Goal: Find specific page/section: Find specific page/section

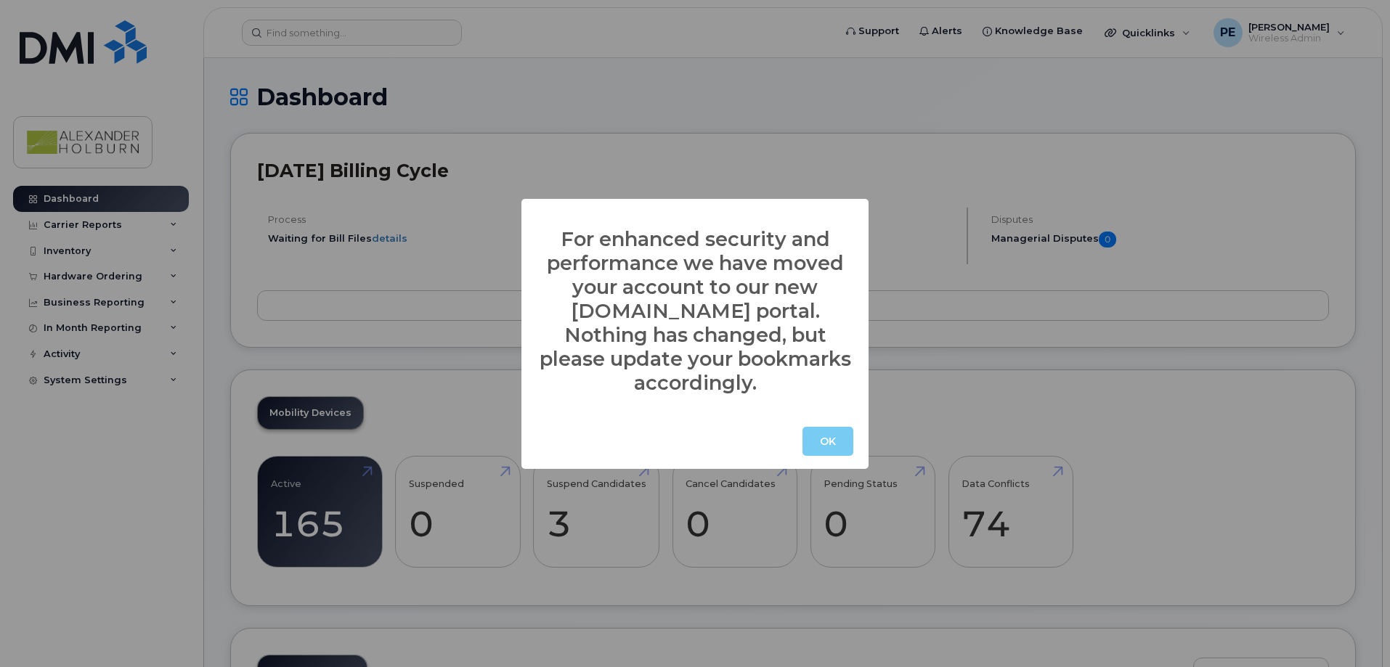
click at [843, 436] on button "OK" at bounding box center [827, 441] width 51 height 29
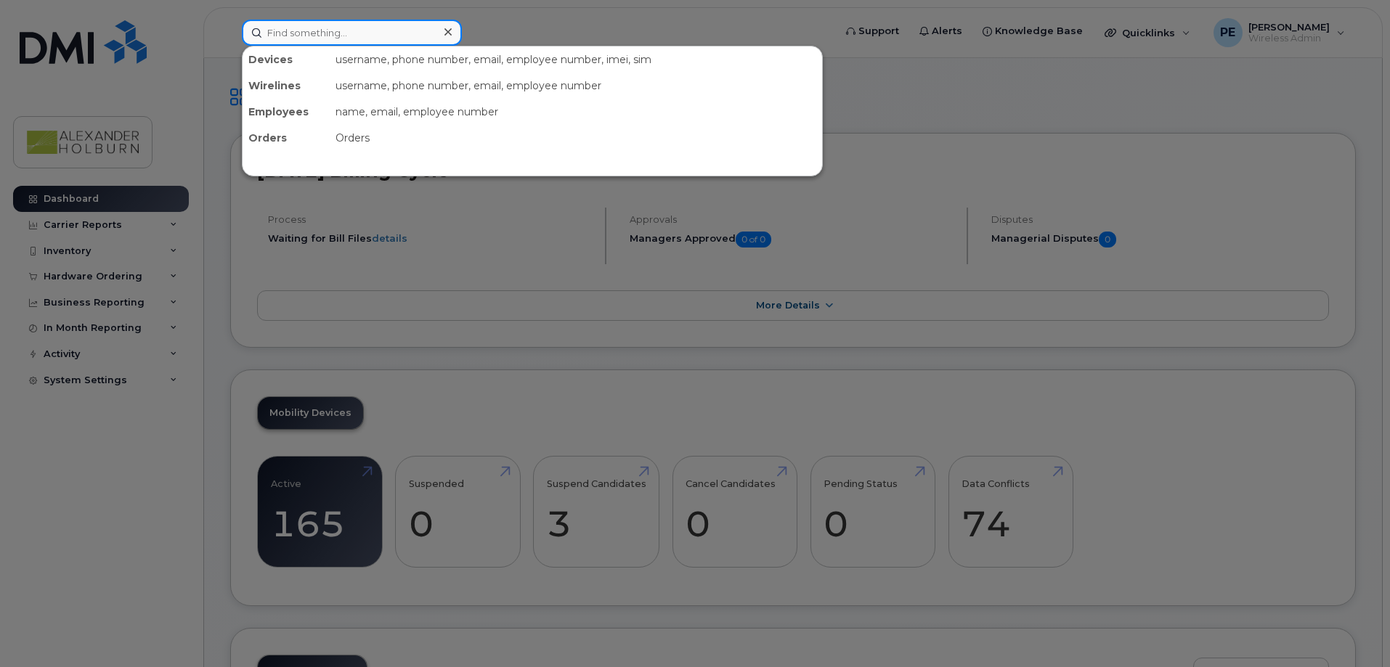
click at [325, 33] on input at bounding box center [352, 33] width 220 height 26
type input "[GEOGRAPHIC_DATA]"
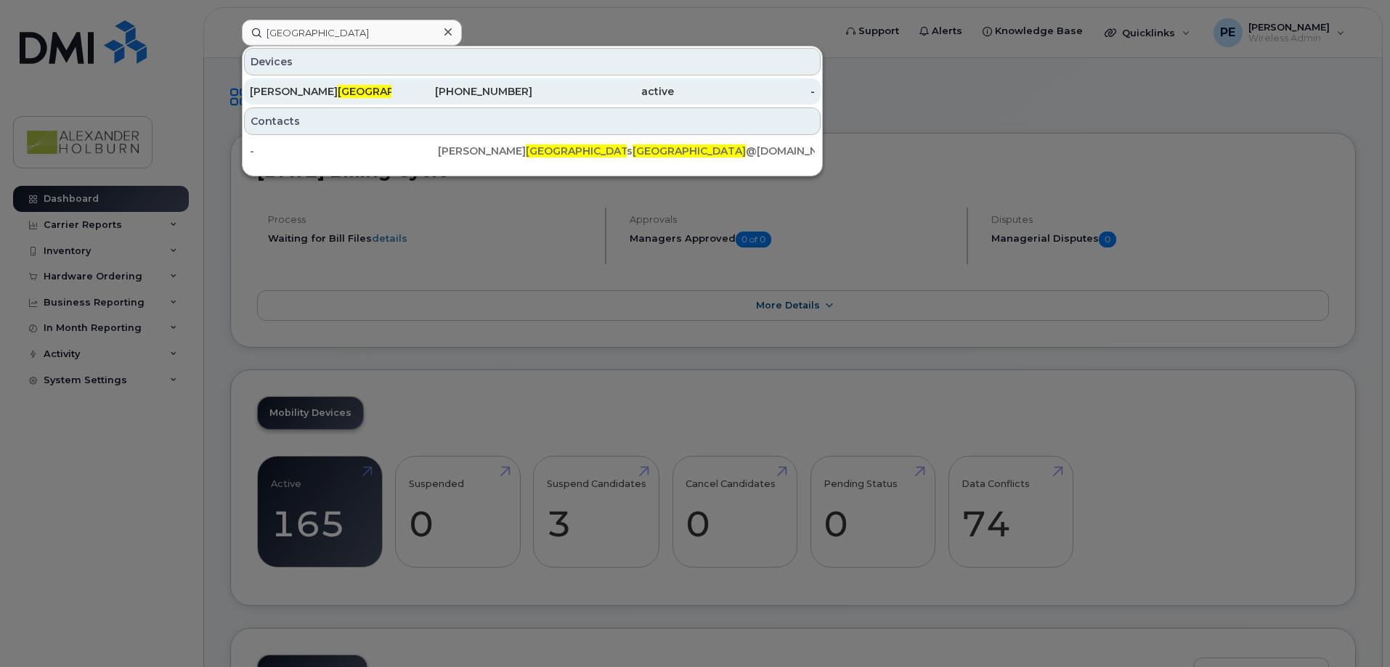
click at [349, 96] on div "[PERSON_NAME]" at bounding box center [321, 91] width 142 height 15
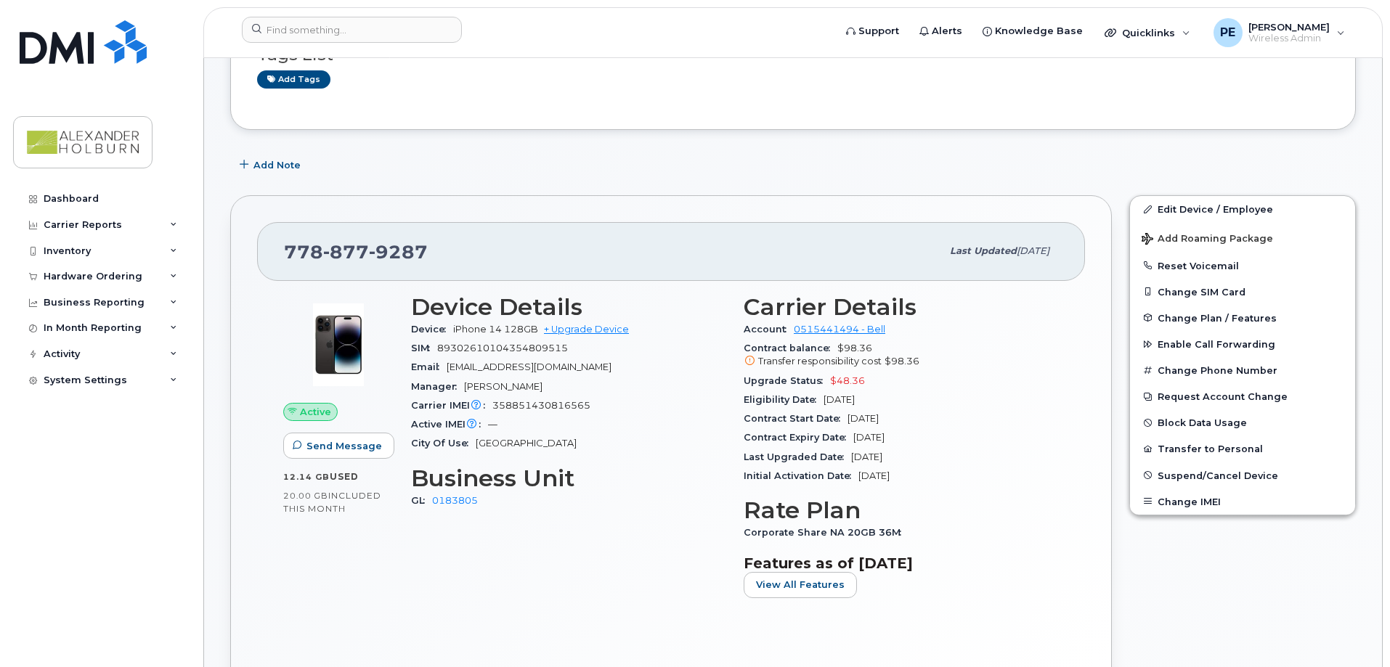
scroll to position [218, 0]
